Goal: Find contact information

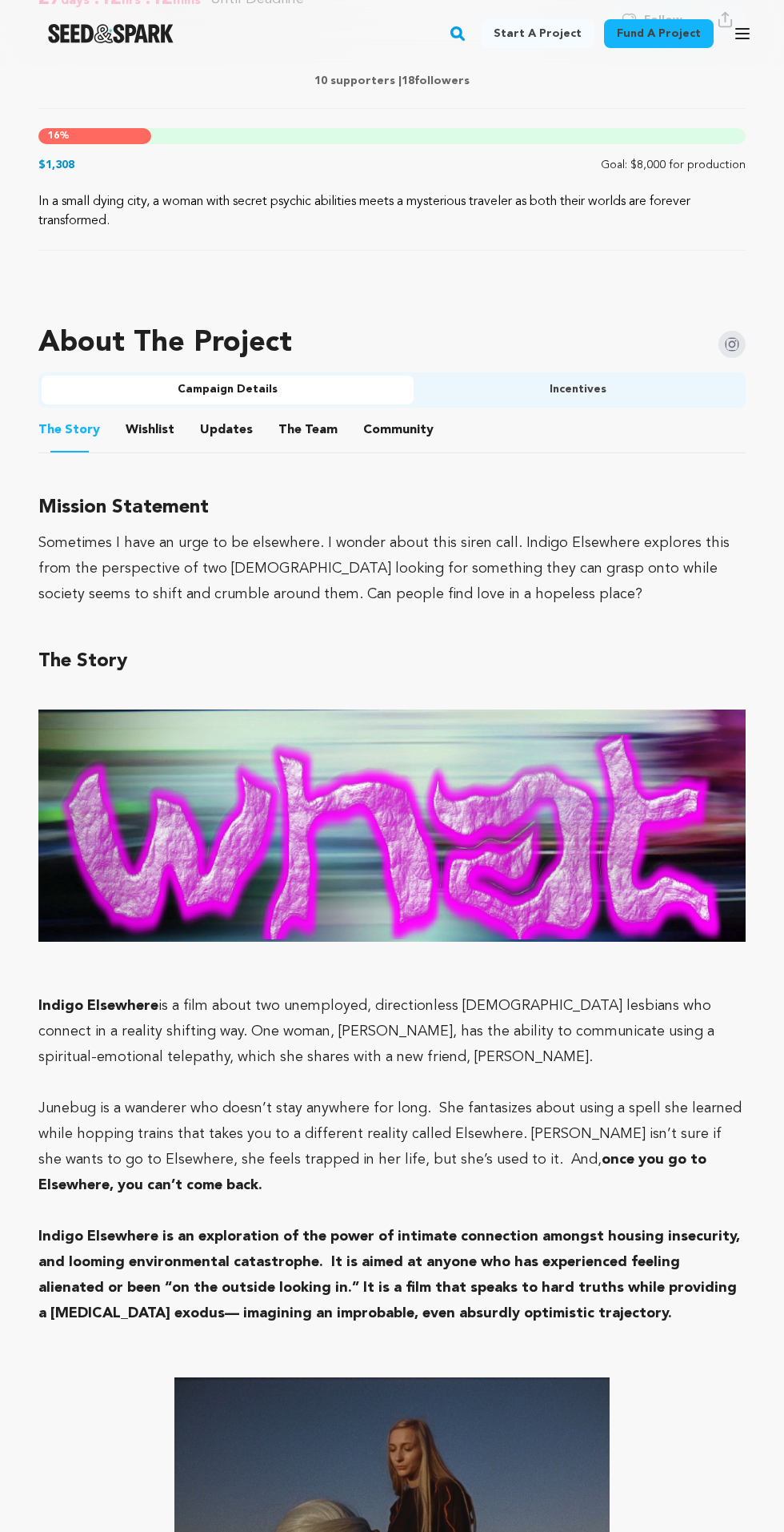
scroll to position [743, 0]
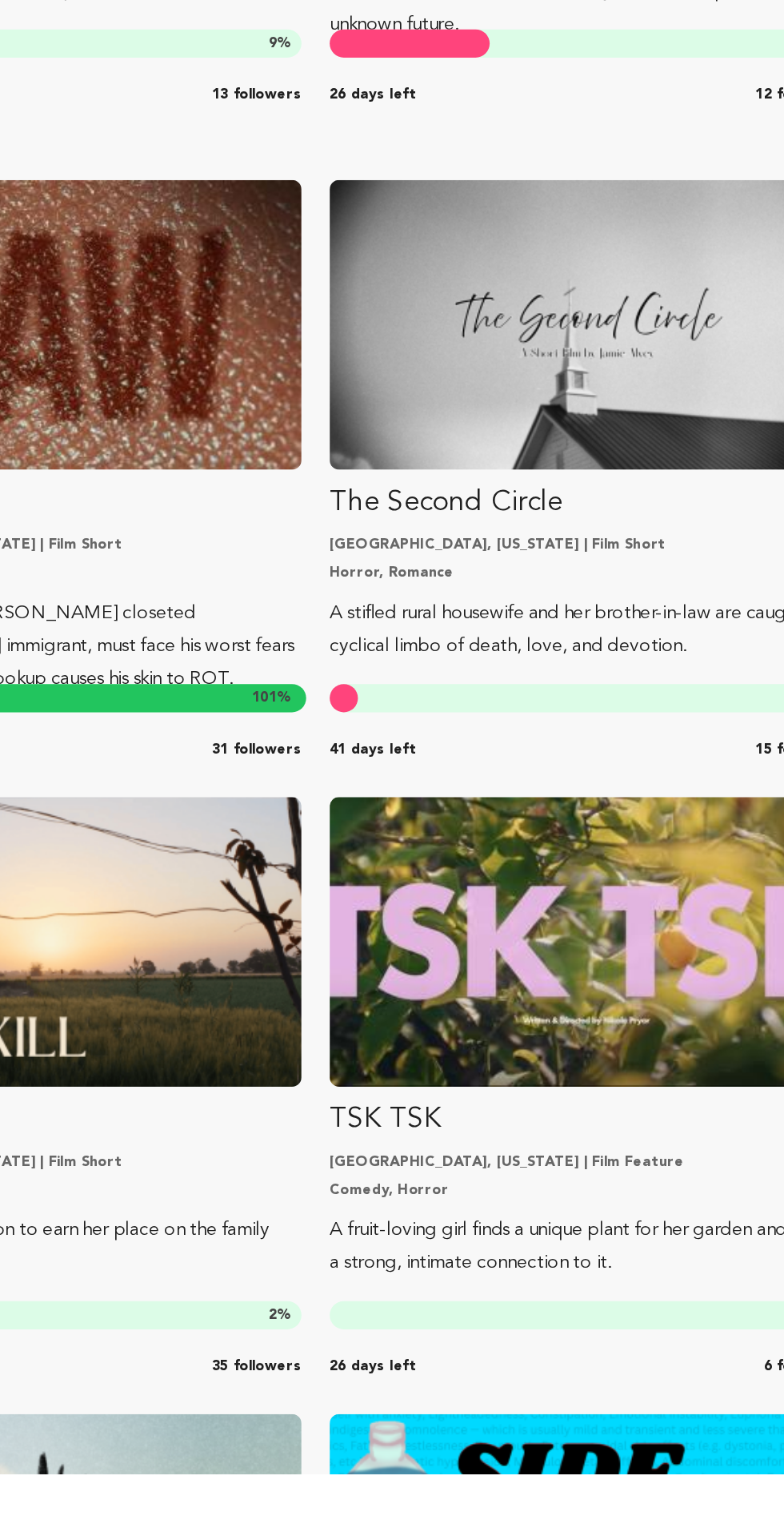
scroll to position [2243, 0]
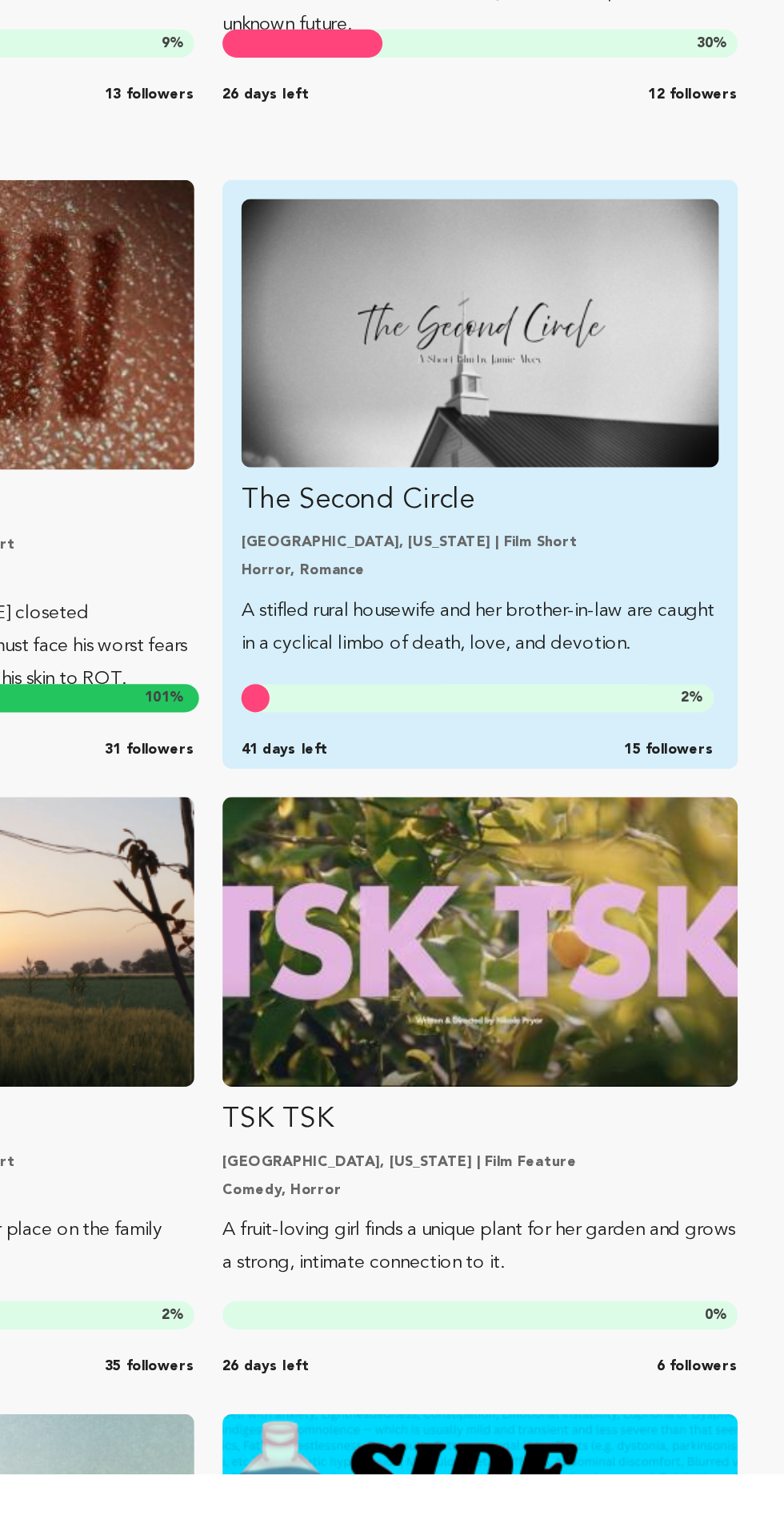
click at [602, 942] on p "A stifled rural housewife and her brother-in-law are caught in a cyclical limbo…" at bounding box center [577, 955] width 325 height 45
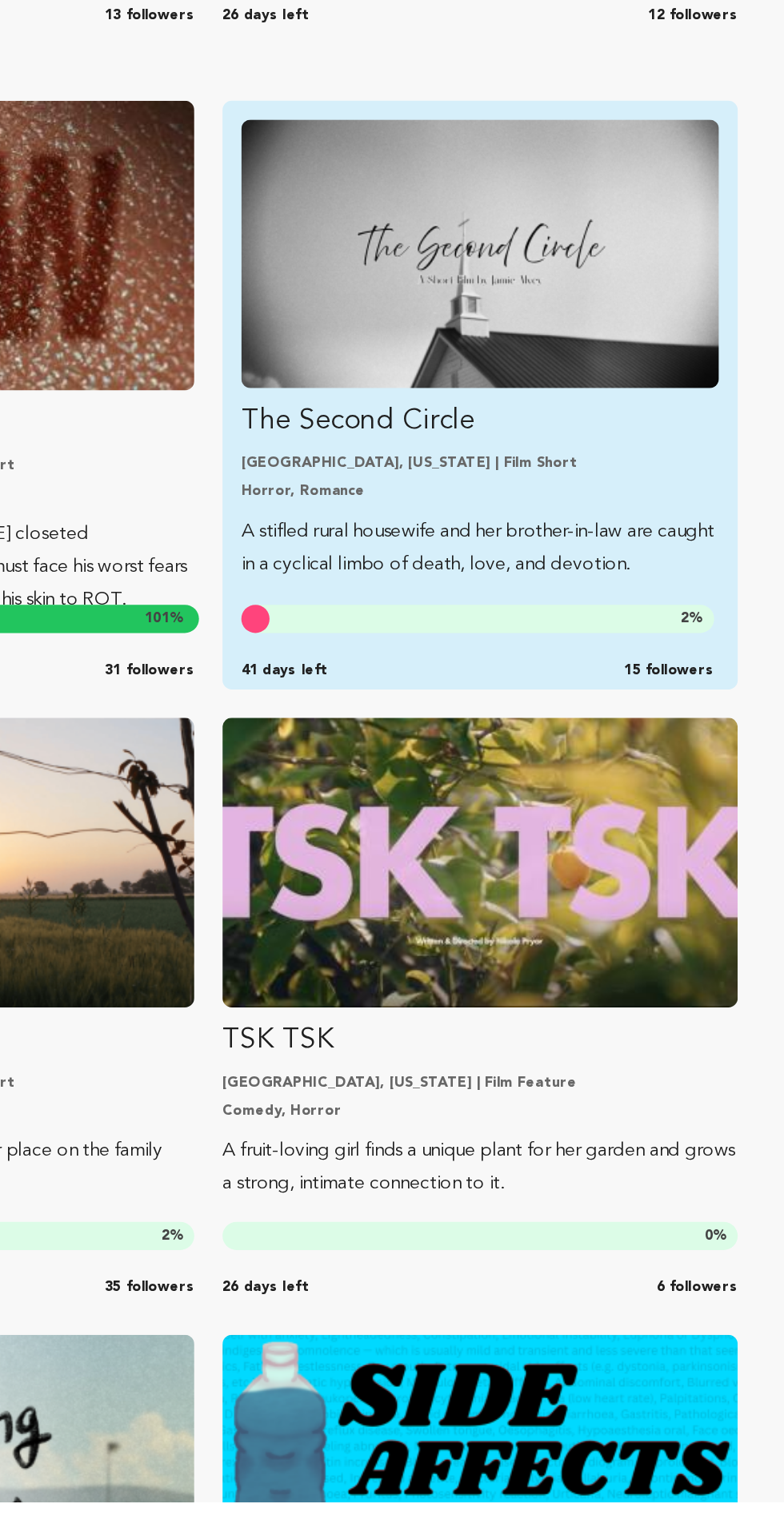
scroll to position [2372, 0]
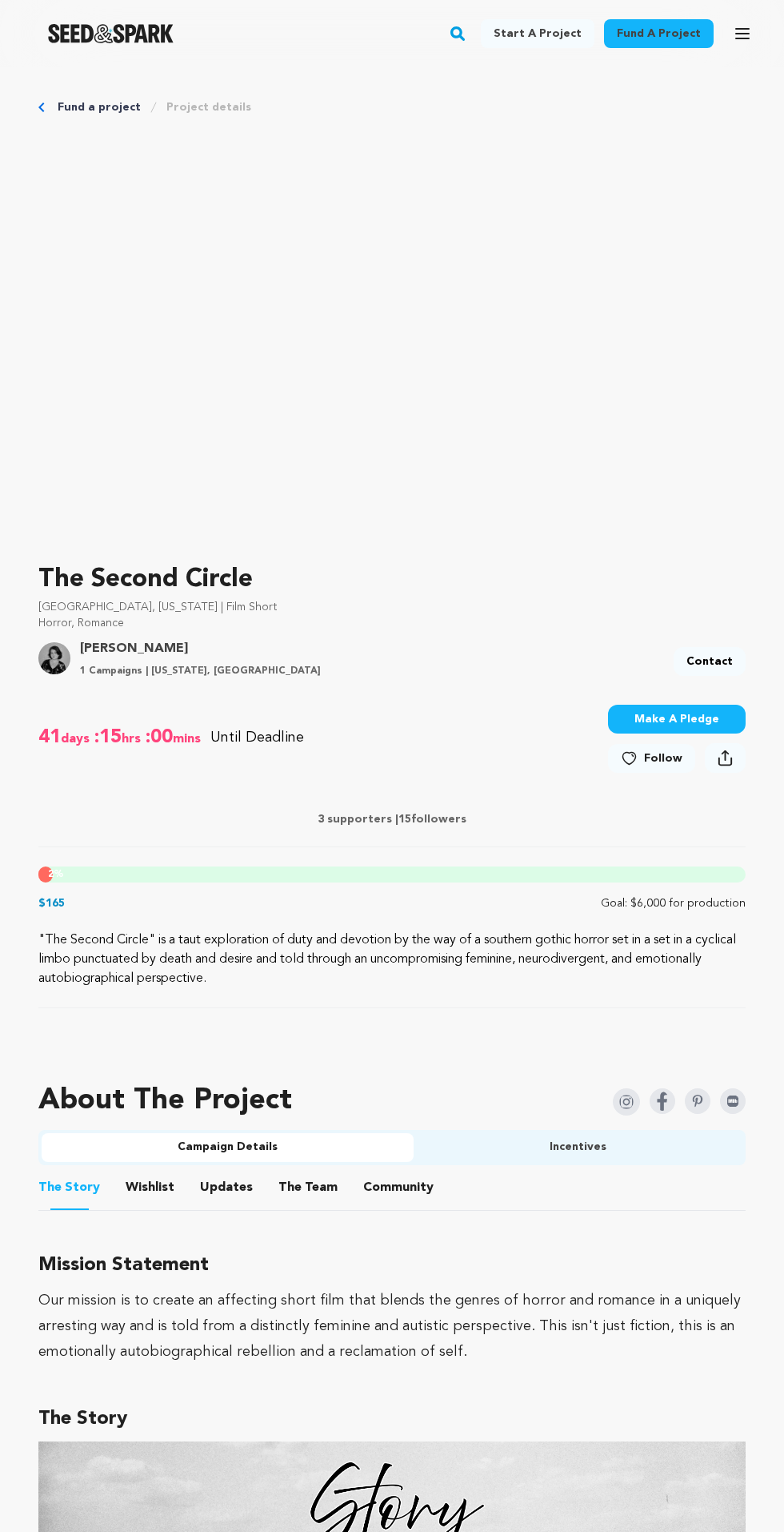
click at [719, 655] on link "Contact" at bounding box center [710, 661] width 72 height 29
